Goal: Information Seeking & Learning: Learn about a topic

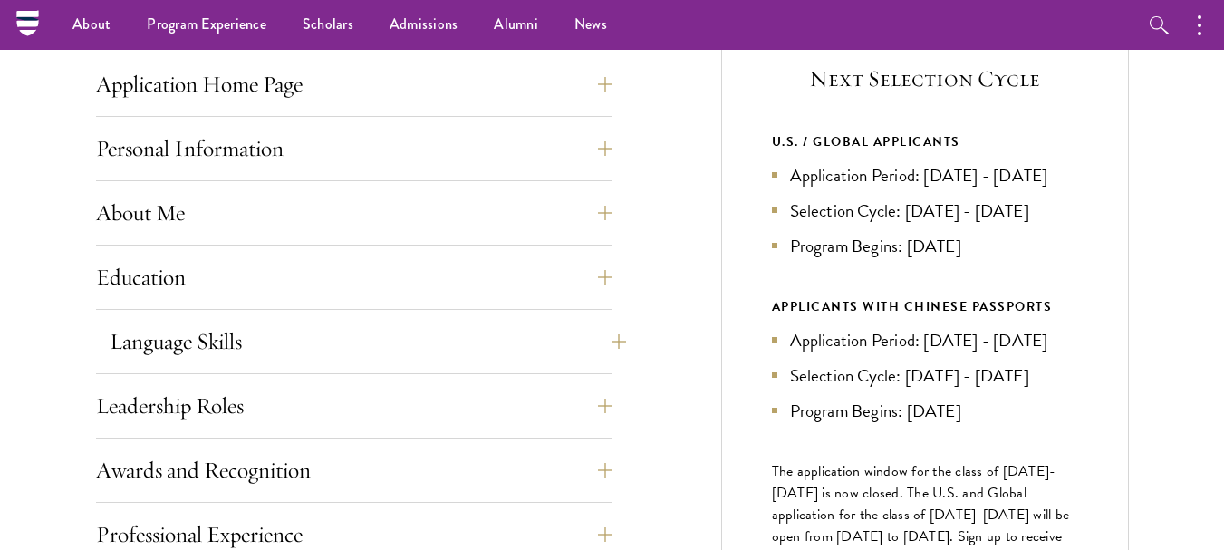
scroll to position [272, 0]
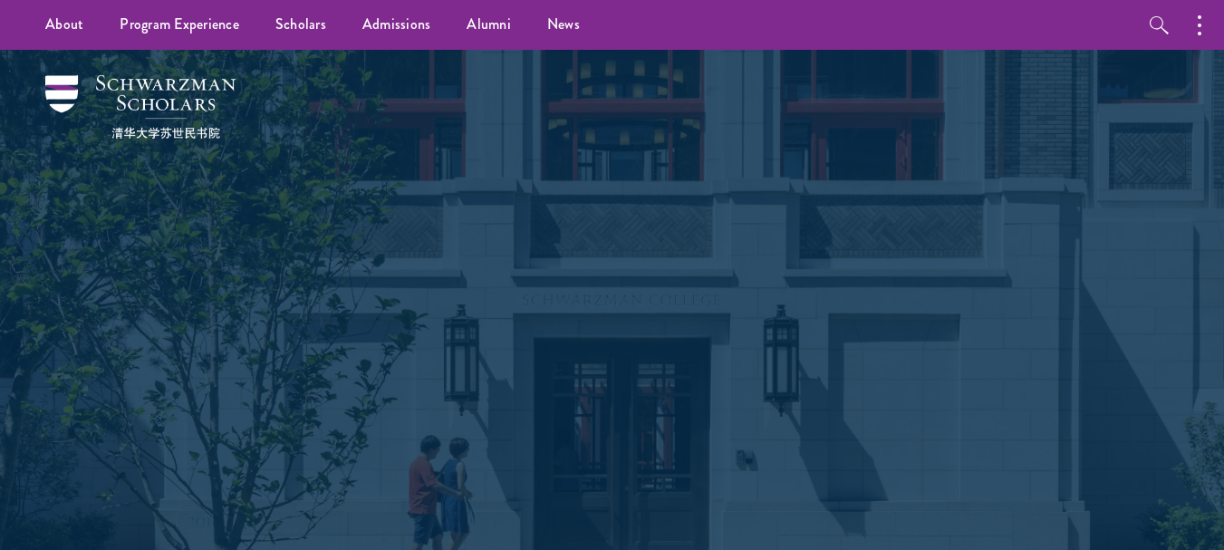
click at [953, 468] on div "Shape the future. Schwarzman Scholars is a prestigious one-year, fully funded m…" at bounding box center [612, 311] width 1043 height 522
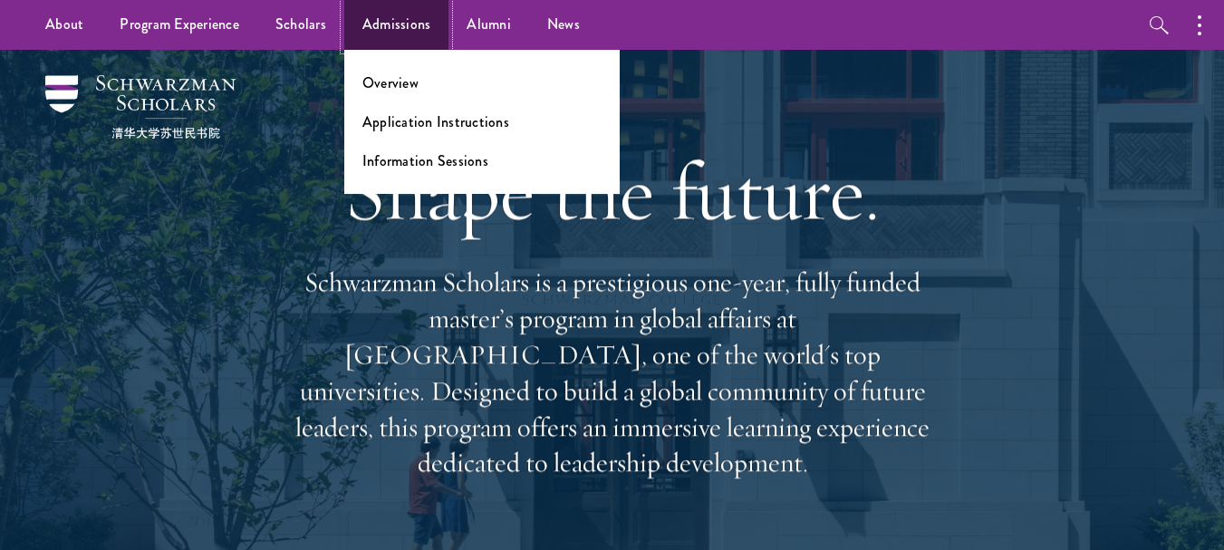
click at [398, 37] on link "Admissions" at bounding box center [396, 25] width 105 height 50
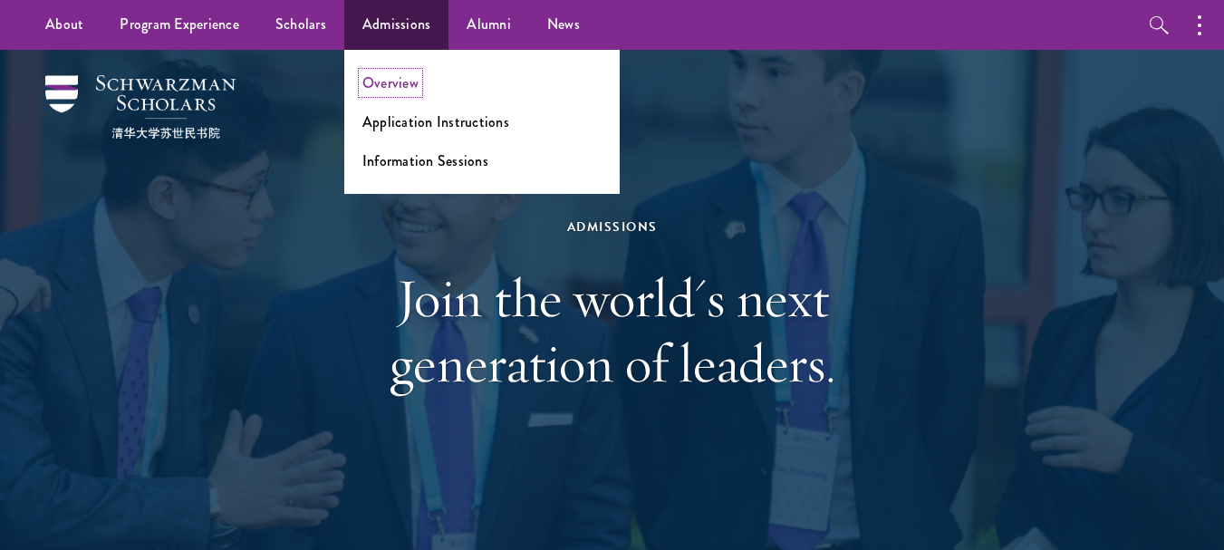
click at [390, 83] on link "Overview" at bounding box center [391, 83] width 56 height 21
click at [437, 167] on link "Information Sessions" at bounding box center [426, 160] width 126 height 21
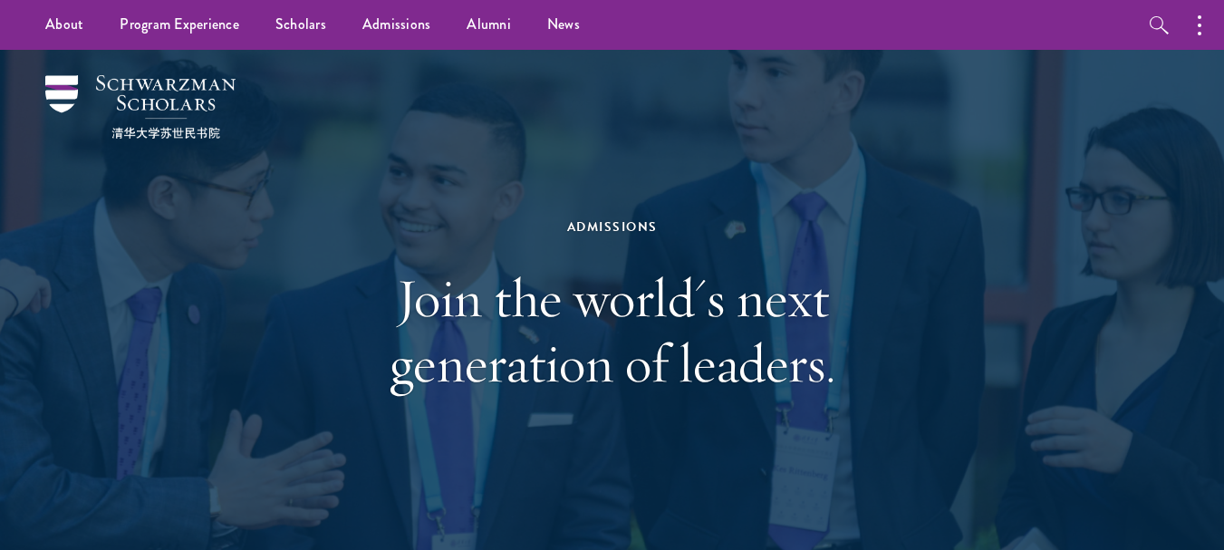
click at [577, 222] on div "Admissions" at bounding box center [612, 227] width 625 height 23
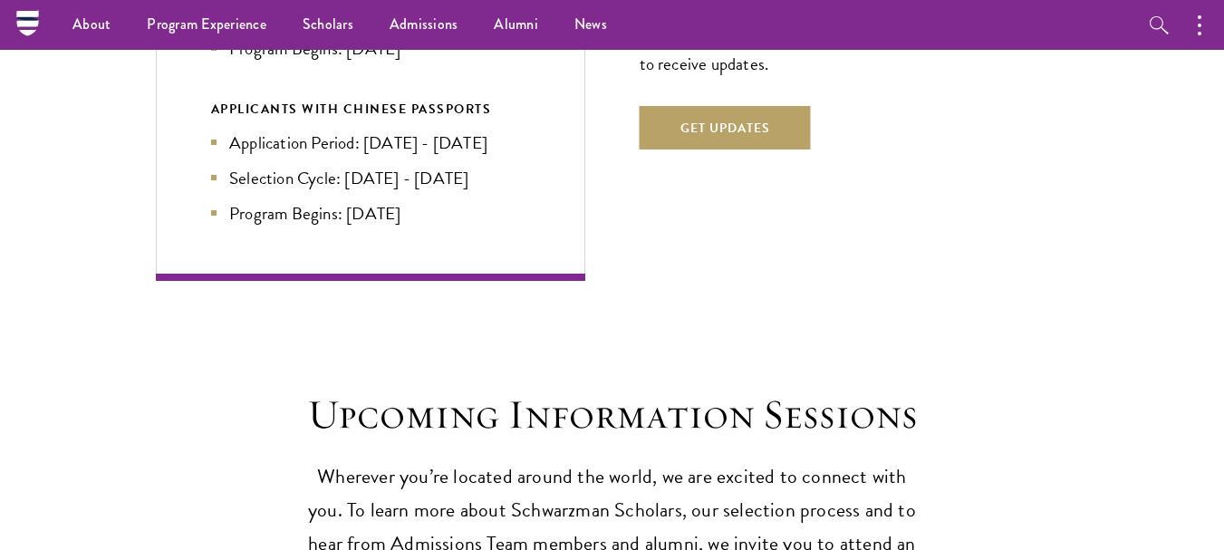
scroll to position [3806, 0]
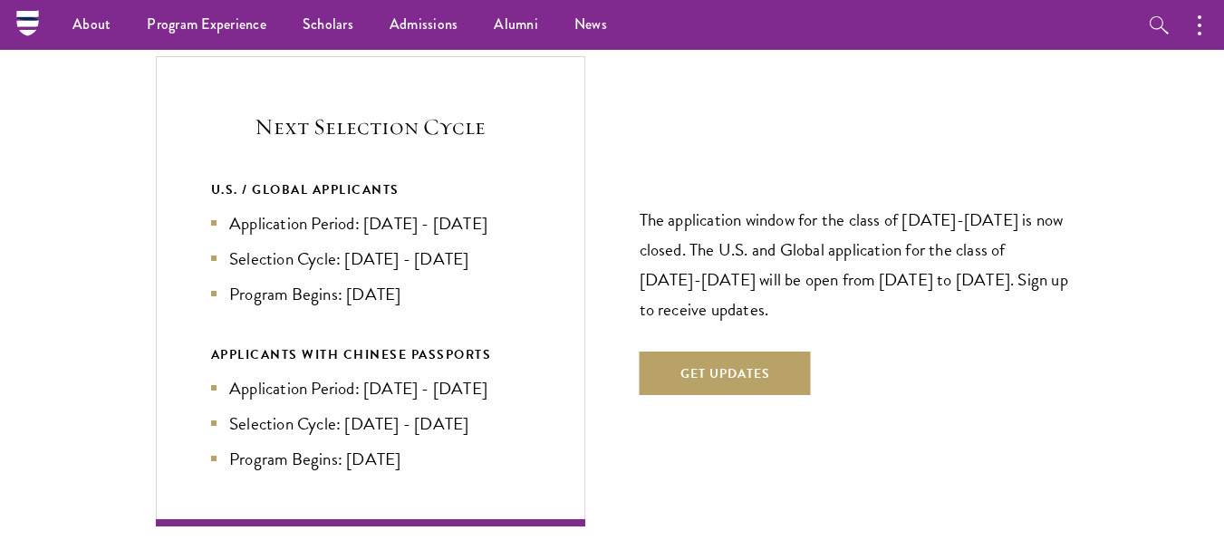
click at [382, 210] on li "Application Period: Apr 2026 - Sep 2026" at bounding box center [370, 223] width 319 height 26
click at [314, 210] on li "Application Period: Apr 2026 - Sep 2026" at bounding box center [370, 223] width 319 height 26
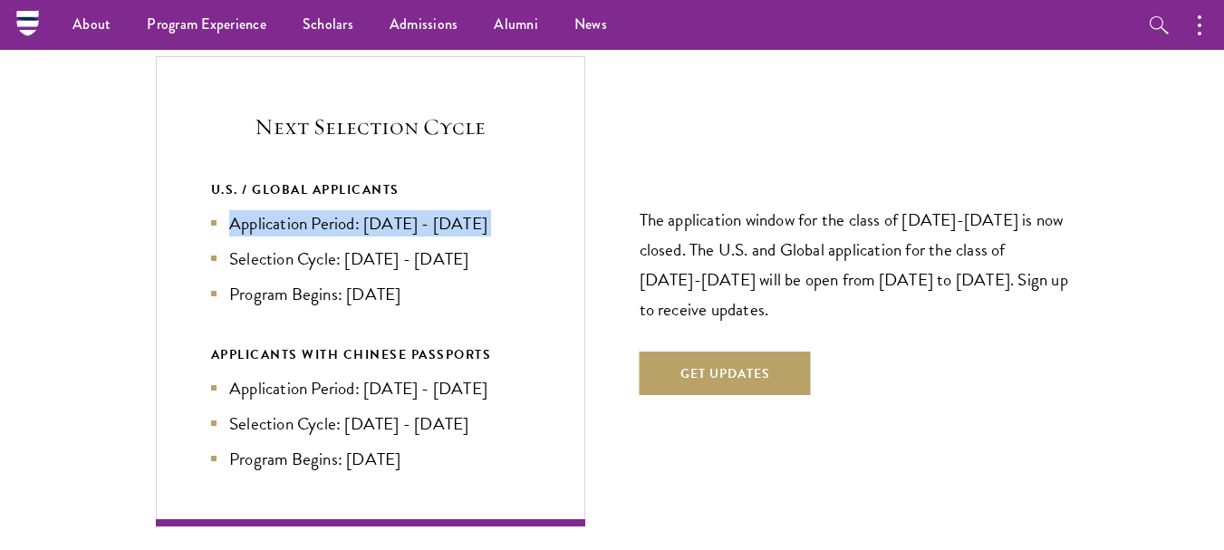
click at [314, 210] on li "Application Period: Apr 2026 - Sep 2026" at bounding box center [370, 223] width 319 height 26
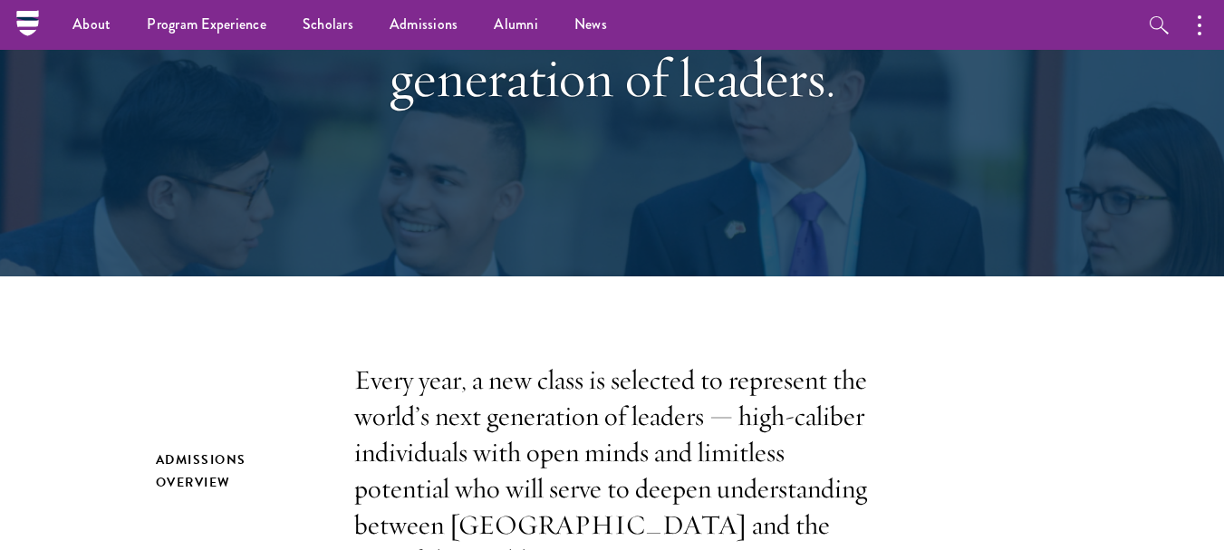
scroll to position [0, 0]
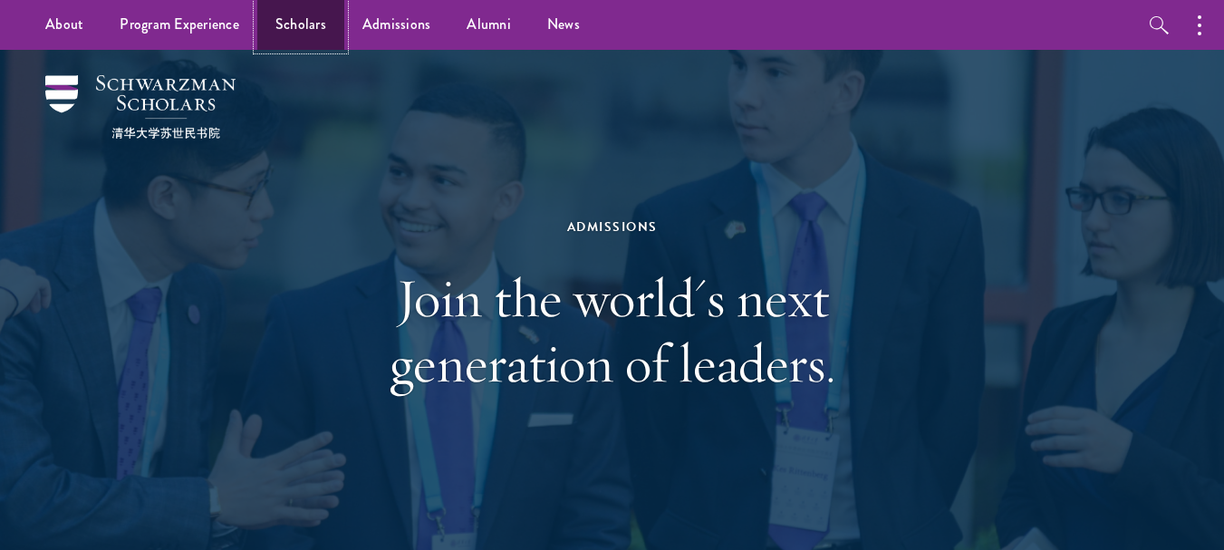
click at [305, 35] on link "Scholars" at bounding box center [300, 25] width 87 height 50
